Goal: Find contact information: Find contact information

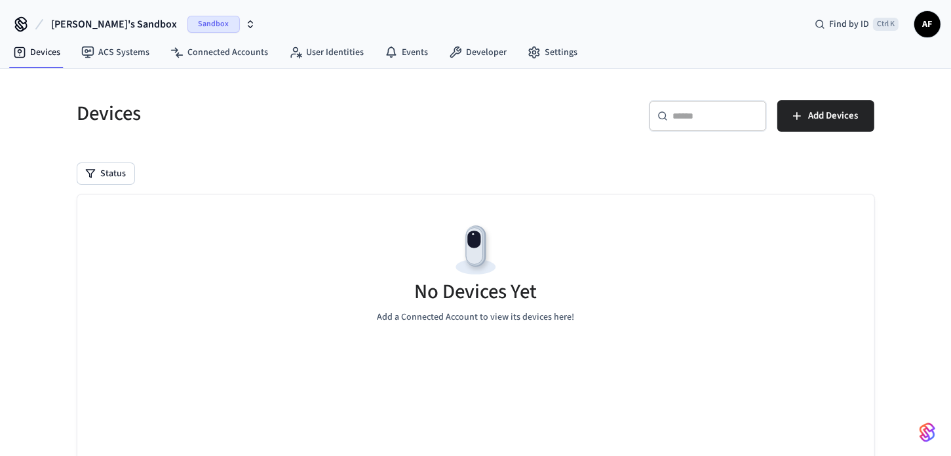
click at [292, 244] on div "No Devices Yet Add a Connected Account to view its devices here!" at bounding box center [475, 273] width 797 height 156
click at [245, 22] on icon "button" at bounding box center [250, 24] width 10 height 10
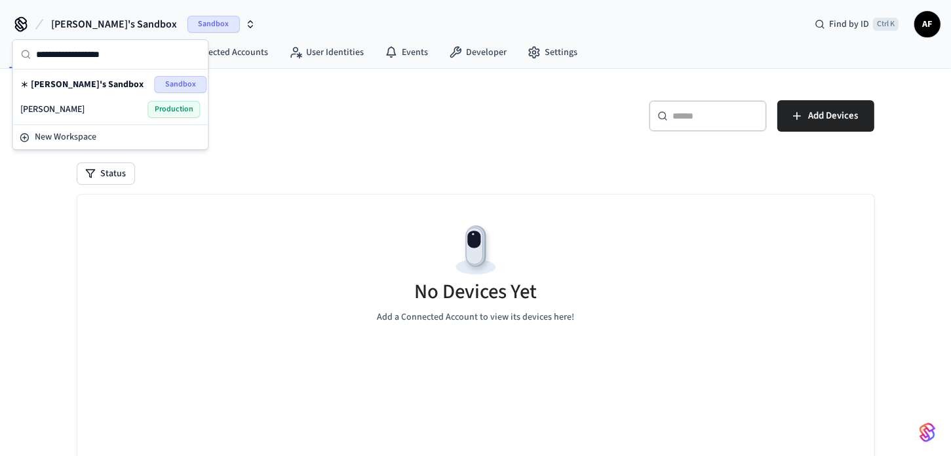
click at [71, 107] on span "[PERSON_NAME]" at bounding box center [52, 109] width 64 height 13
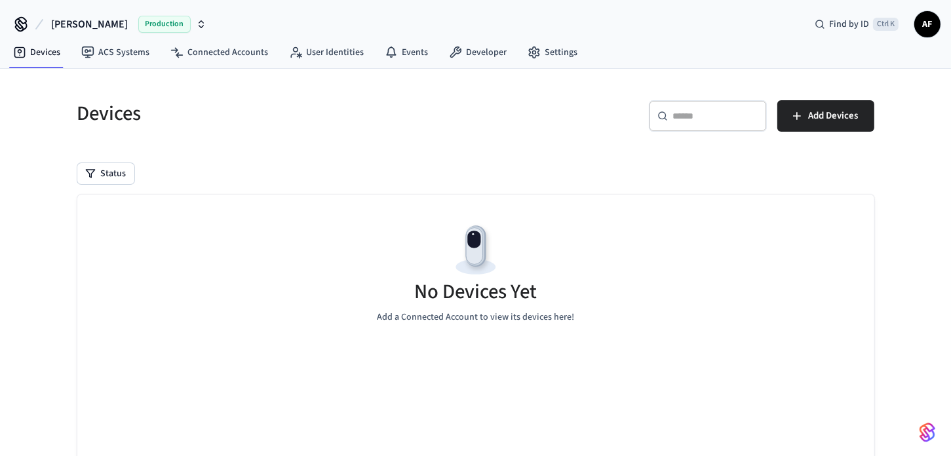
click at [929, 20] on span "AF" at bounding box center [927, 24] width 24 height 24
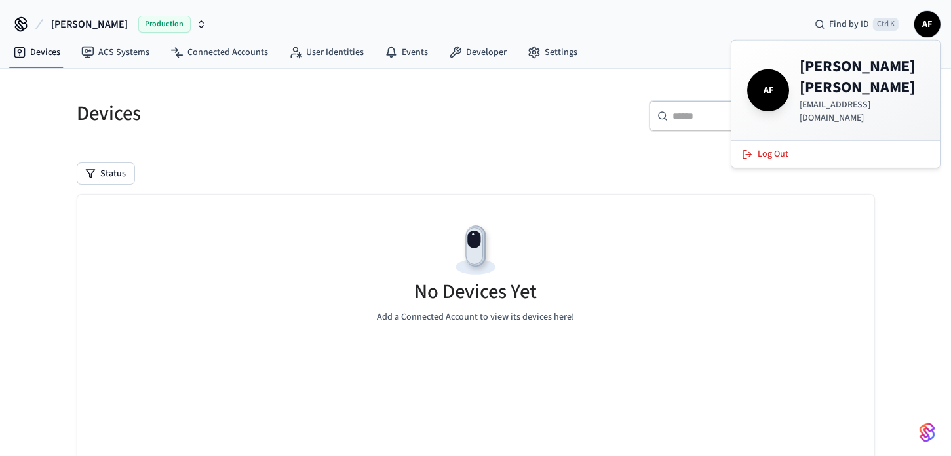
click at [842, 98] on p "[EMAIL_ADDRESS][DOMAIN_NAME]" at bounding box center [861, 111] width 124 height 26
click at [767, 75] on span "AF" at bounding box center [767, 90] width 37 height 37
click at [770, 20] on div "[PERSON_NAME] Production Find by ID Ctrl K AF" at bounding box center [475, 19] width 951 height 38
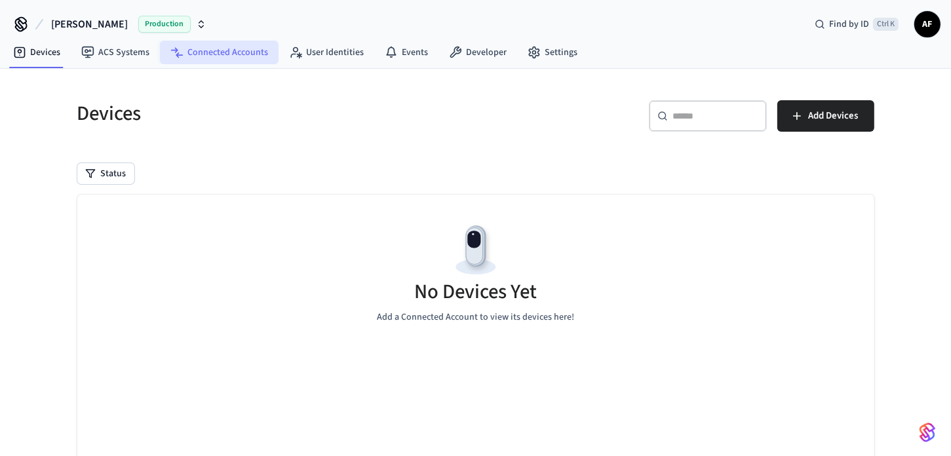
click at [229, 52] on link "Connected Accounts" at bounding box center [219, 53] width 119 height 24
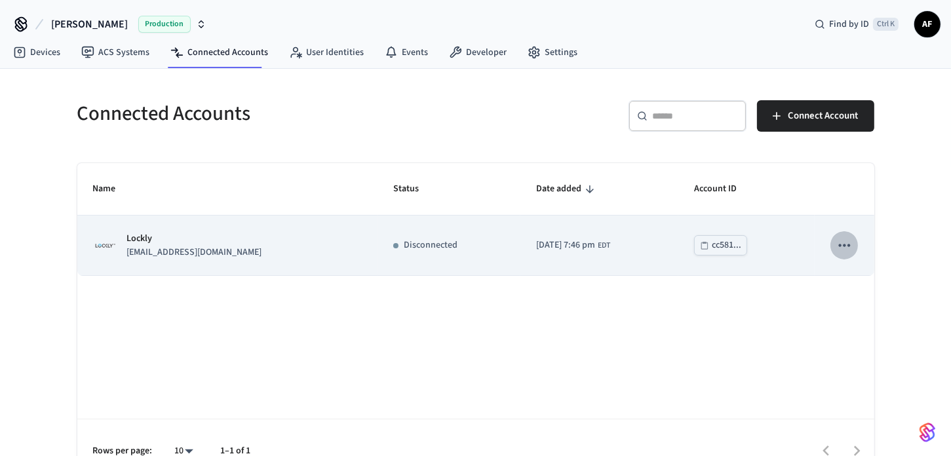
click at [841, 244] on icon "sticky table" at bounding box center [843, 244] width 17 height 17
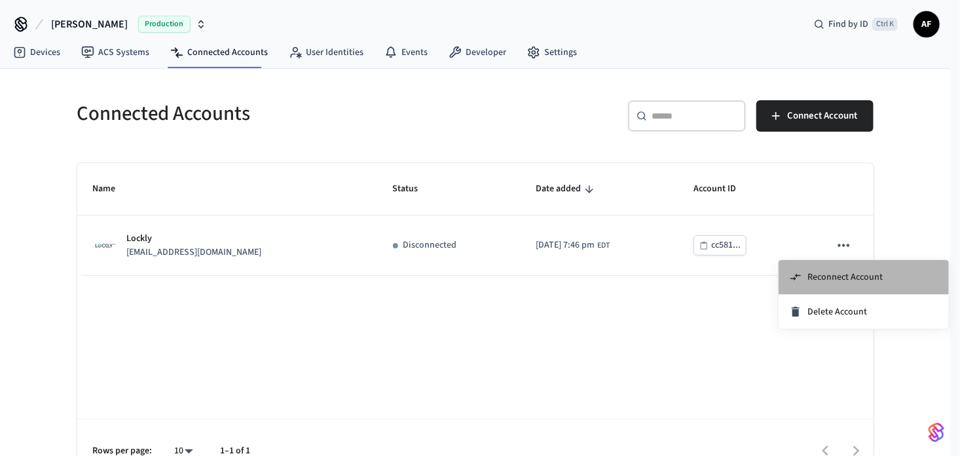
click at [825, 274] on span "Reconnect Account" at bounding box center [845, 277] width 75 height 13
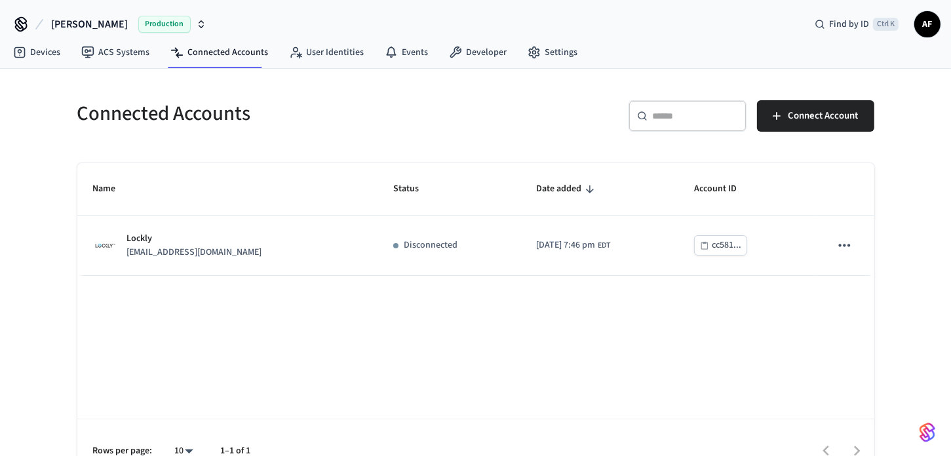
click at [928, 28] on span "AF" at bounding box center [927, 24] width 24 height 24
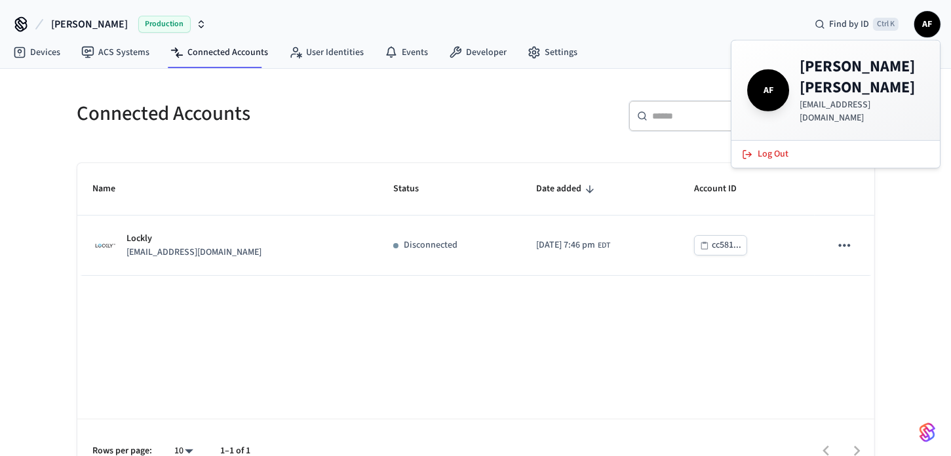
click at [611, 94] on div "​ ​ Connect Account" at bounding box center [671, 114] width 406 height 58
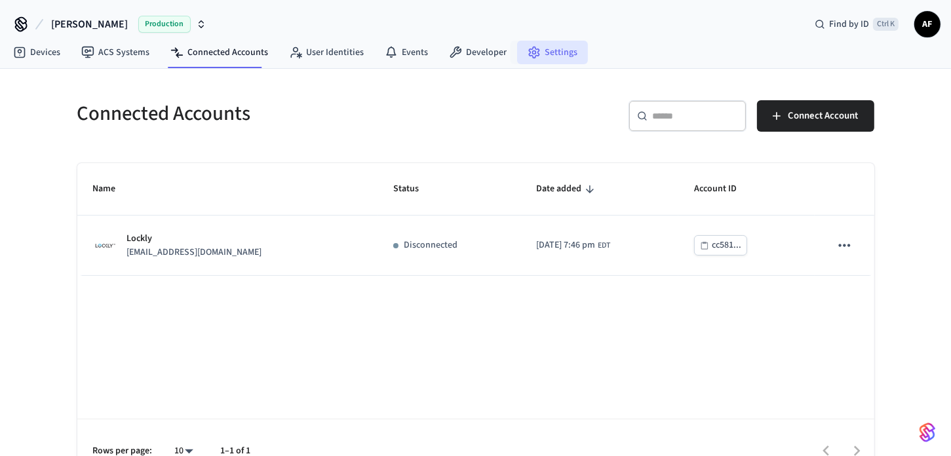
click at [542, 48] on link "Settings" at bounding box center [552, 53] width 71 height 24
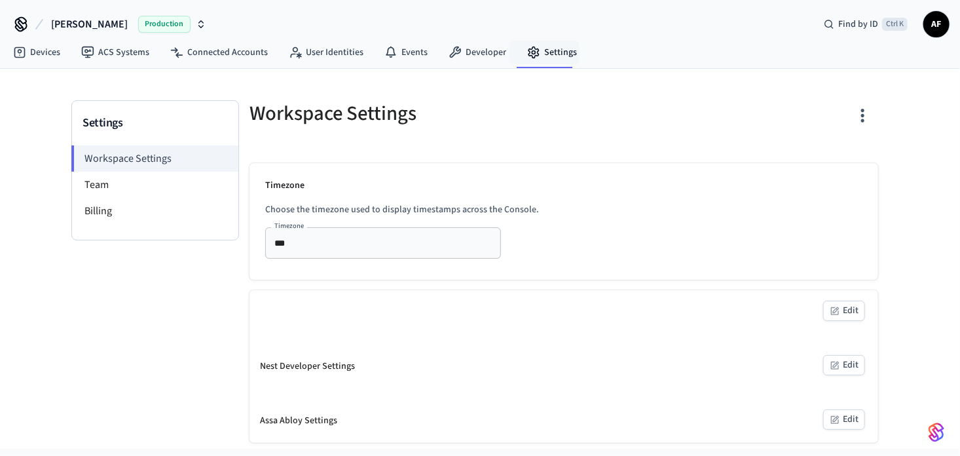
click at [542, 48] on link "Settings" at bounding box center [552, 53] width 71 height 24
click at [116, 210] on li "Billing" at bounding box center [155, 211] width 166 height 26
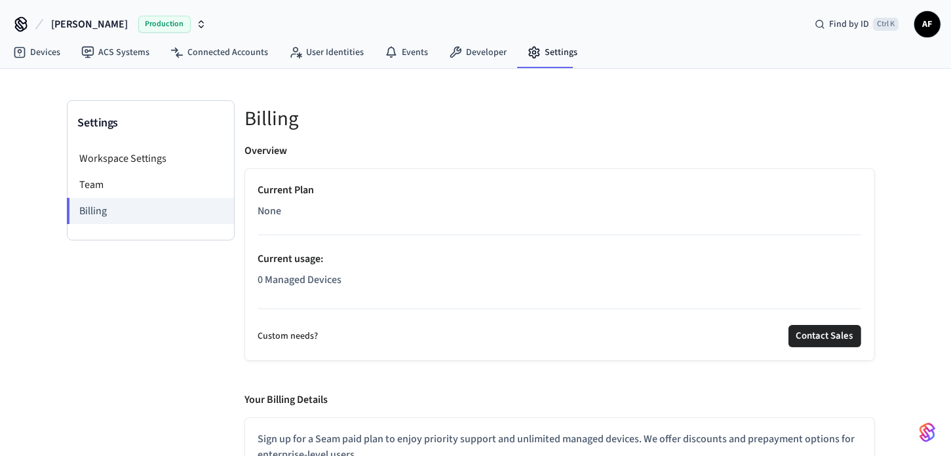
scroll to position [66, 0]
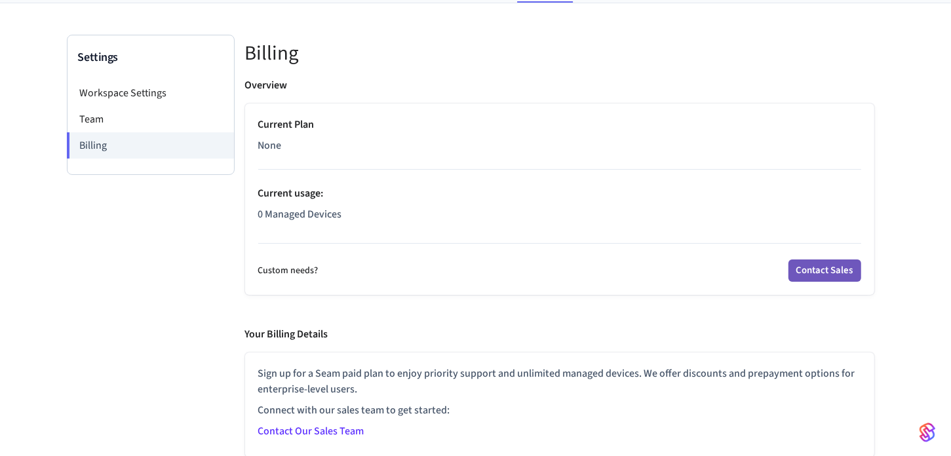
click at [807, 266] on button "Contact Sales" at bounding box center [824, 270] width 73 height 22
